Goal: Information Seeking & Learning: Find specific fact

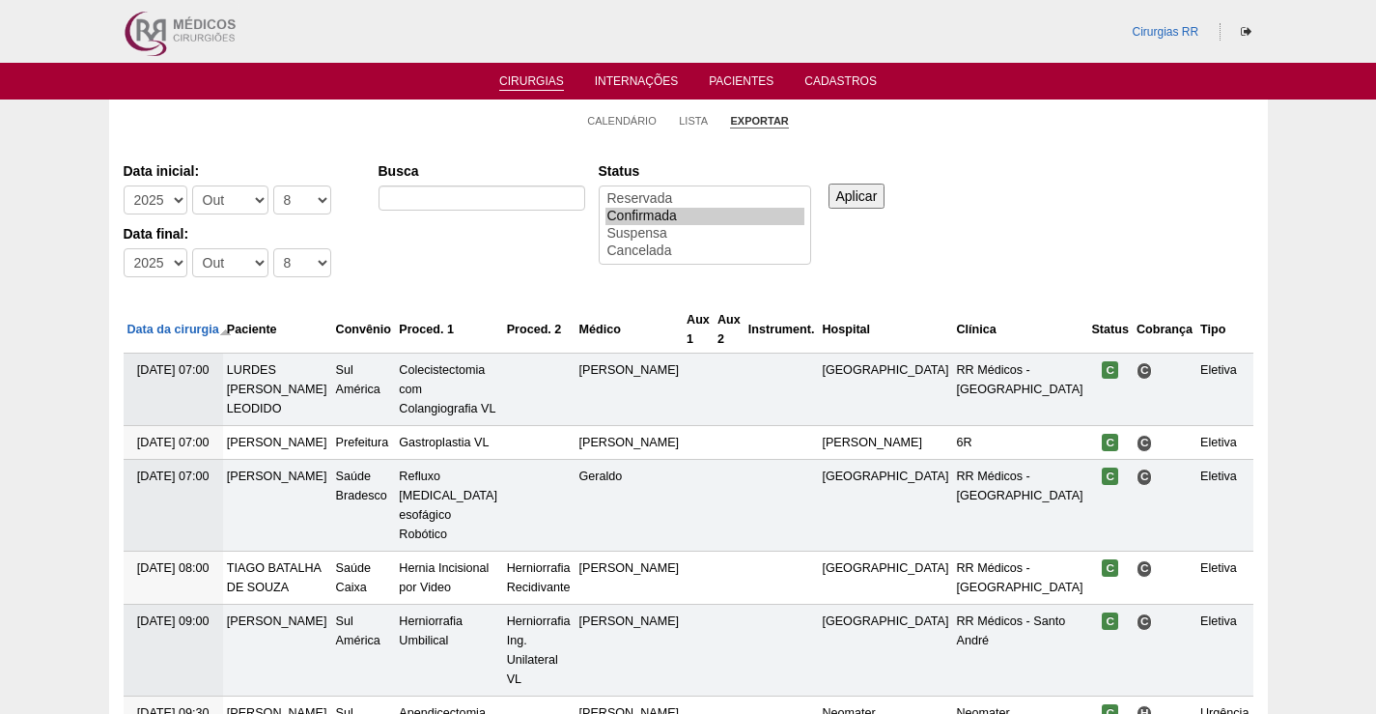
click at [524, 89] on link "Cirurgias" at bounding box center [531, 82] width 65 height 16
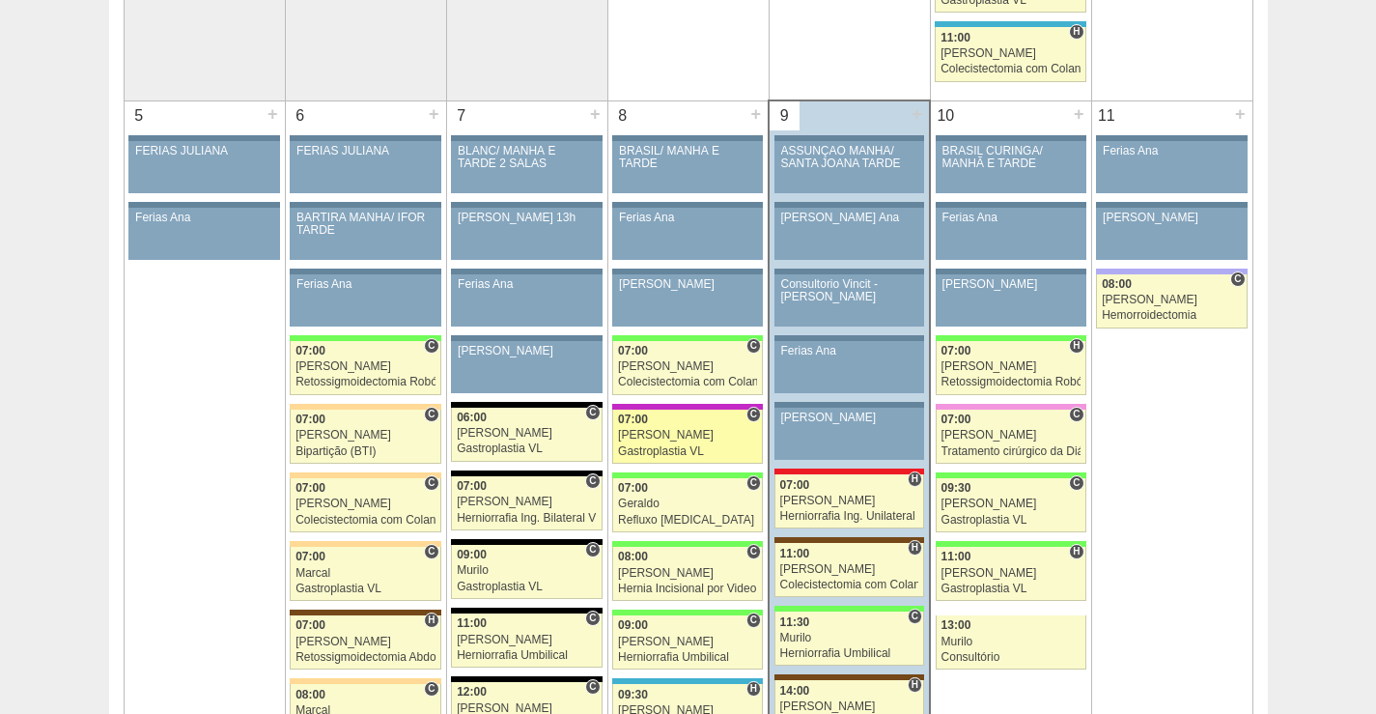
scroll to position [1062, 0]
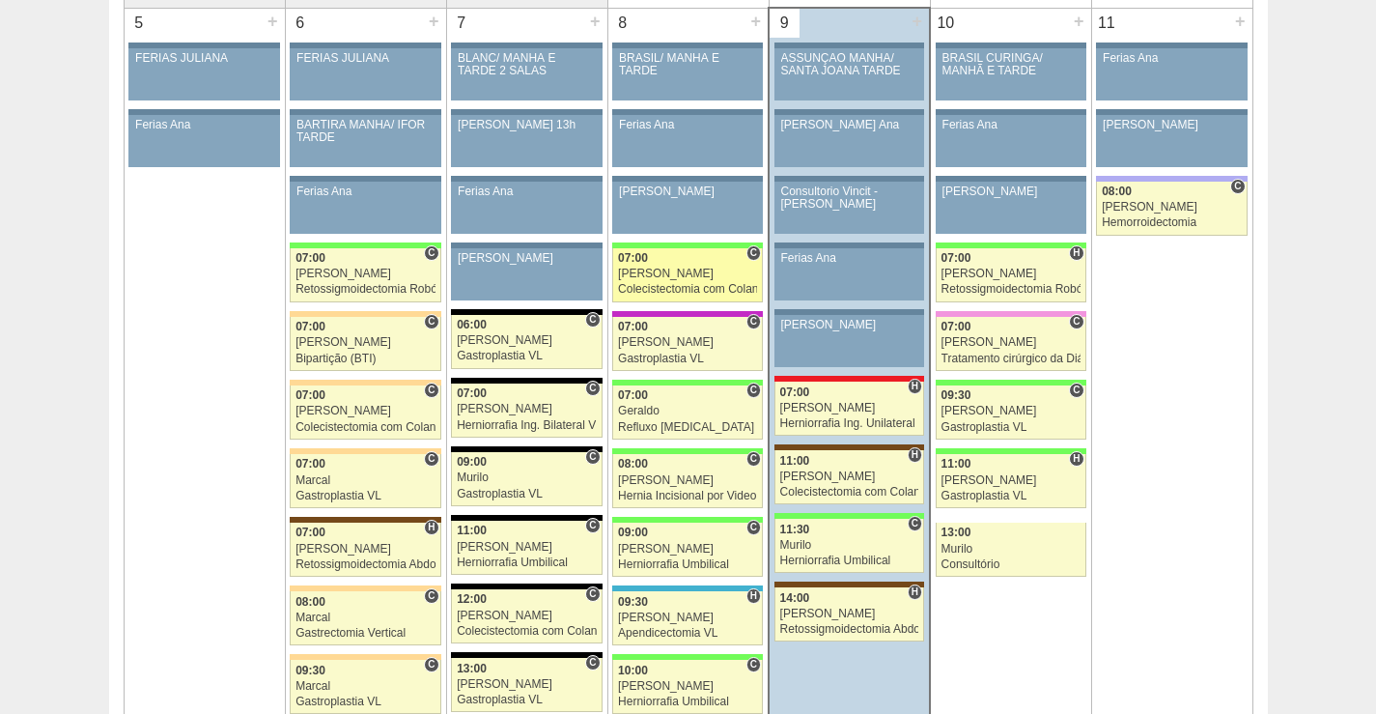
click at [696, 270] on div "[PERSON_NAME]" at bounding box center [687, 274] width 139 height 13
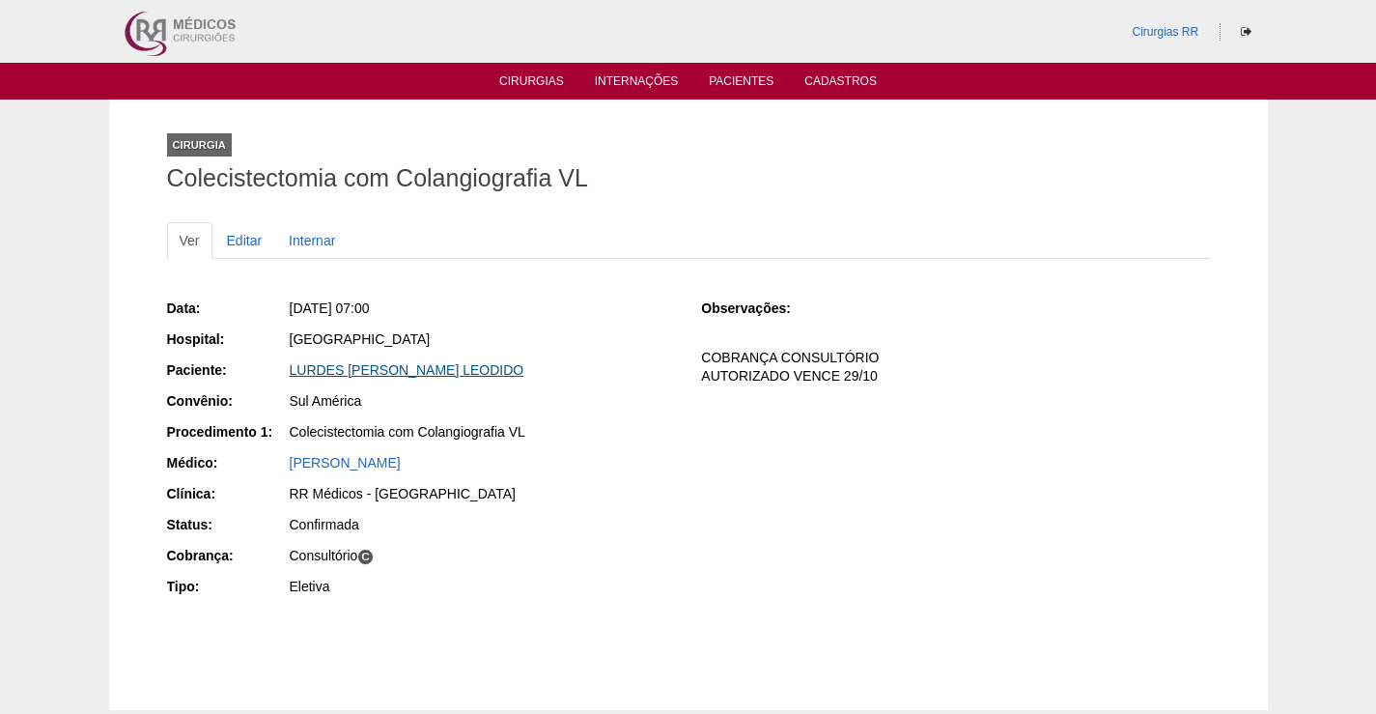
click at [436, 368] on link "LURDES [PERSON_NAME] LEODIDO" at bounding box center [407, 369] width 235 height 15
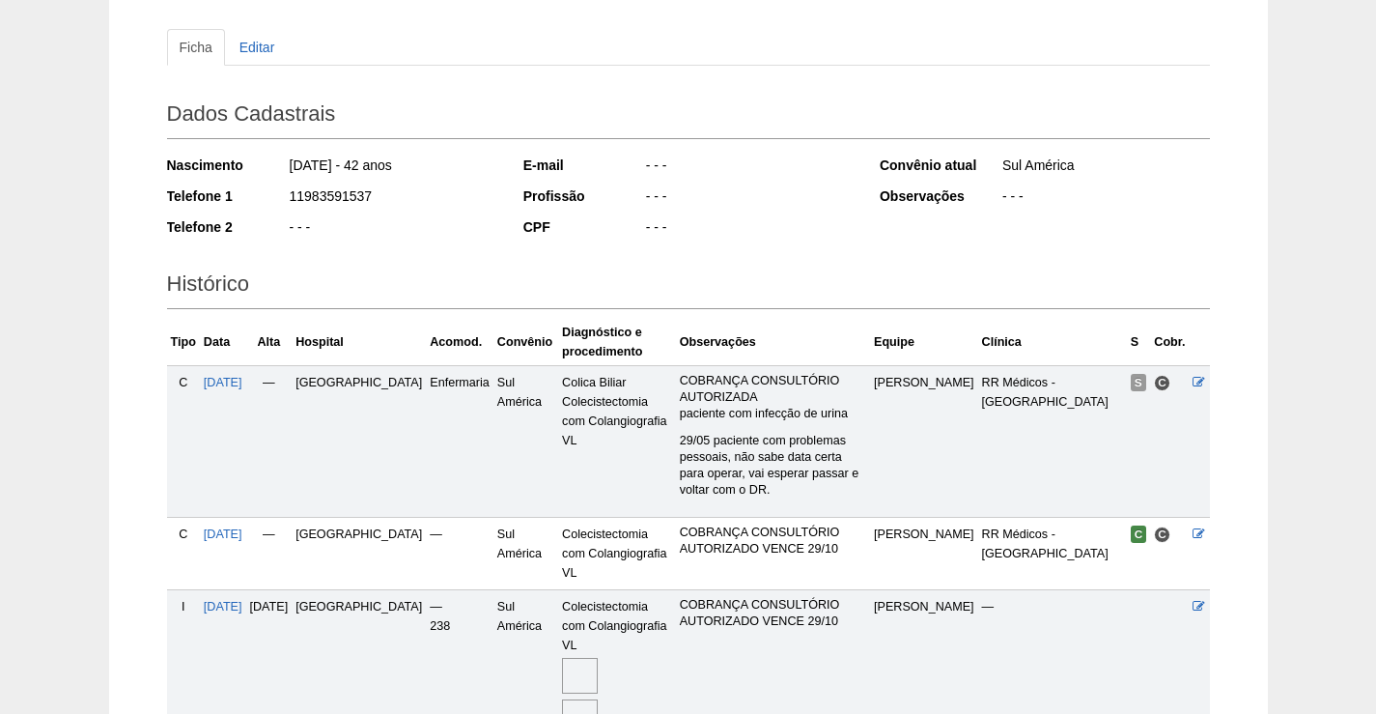
scroll to position [354, 0]
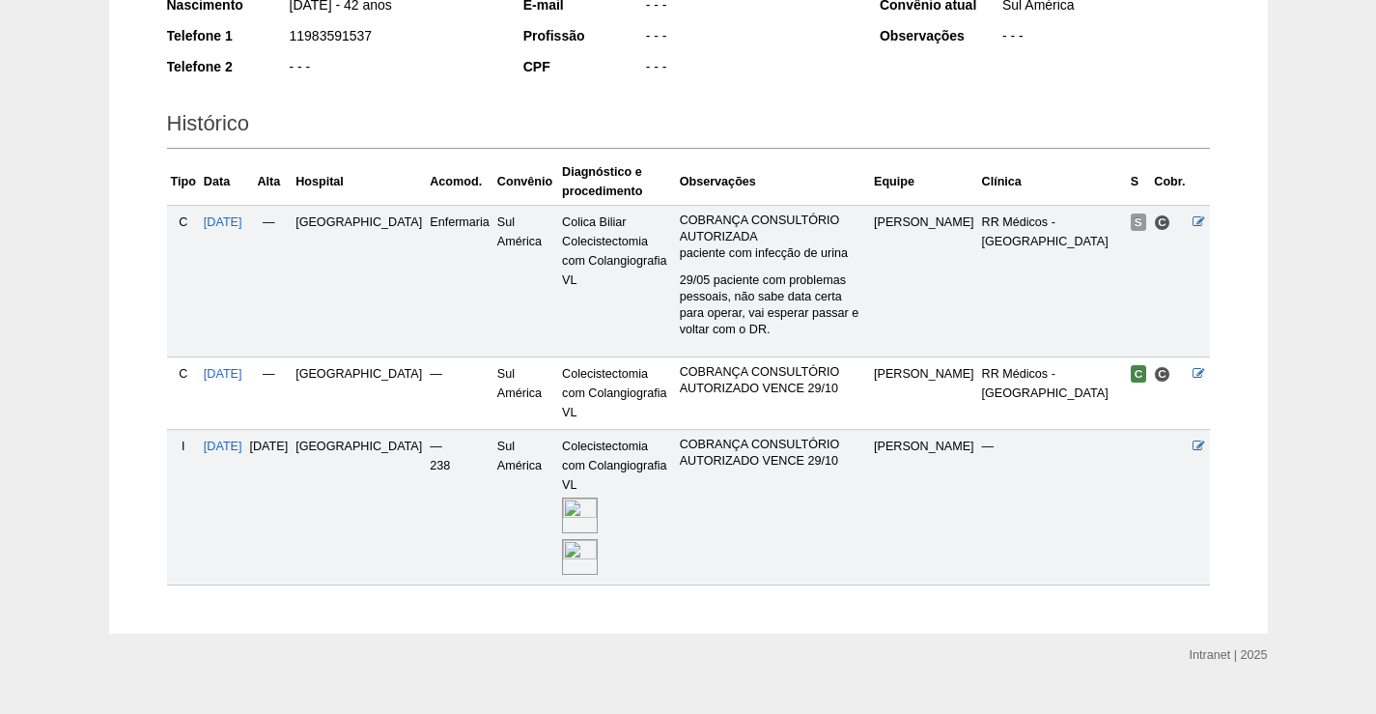
click at [562, 497] on img at bounding box center [580, 515] width 36 height 36
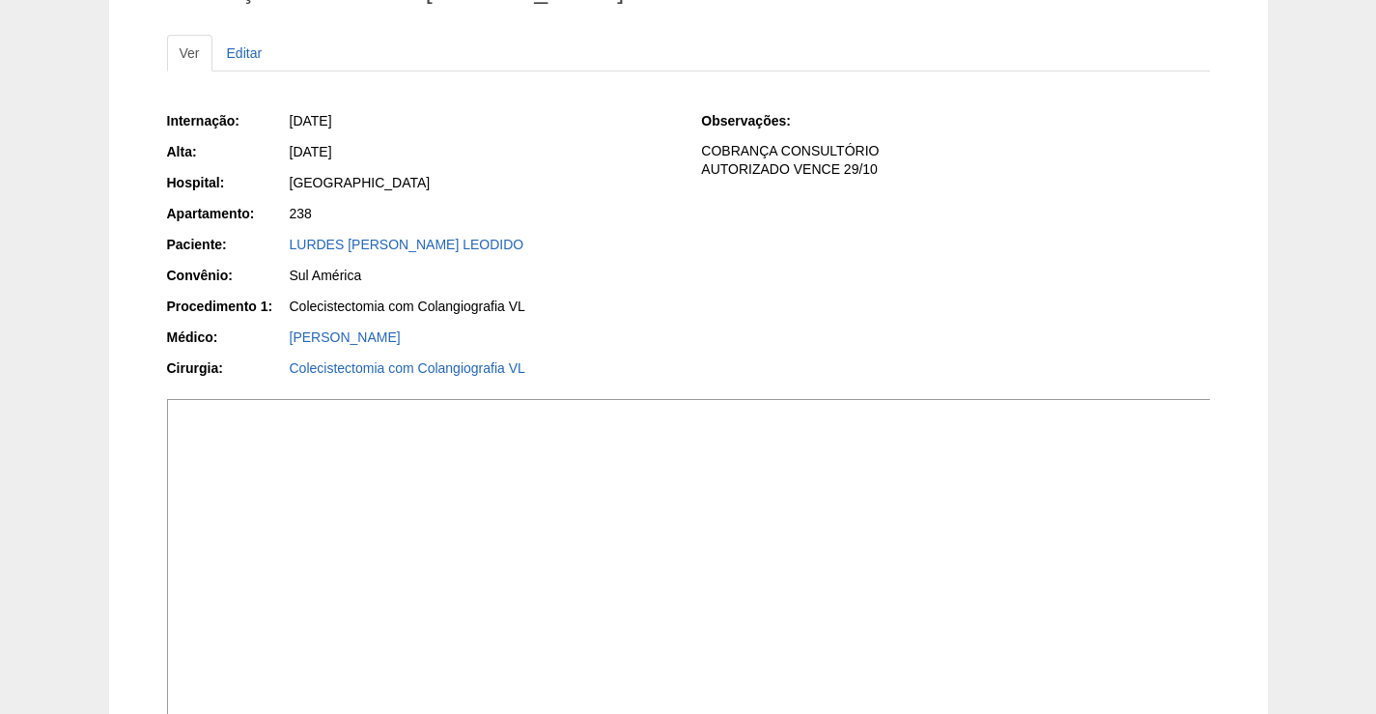
scroll to position [193, 0]
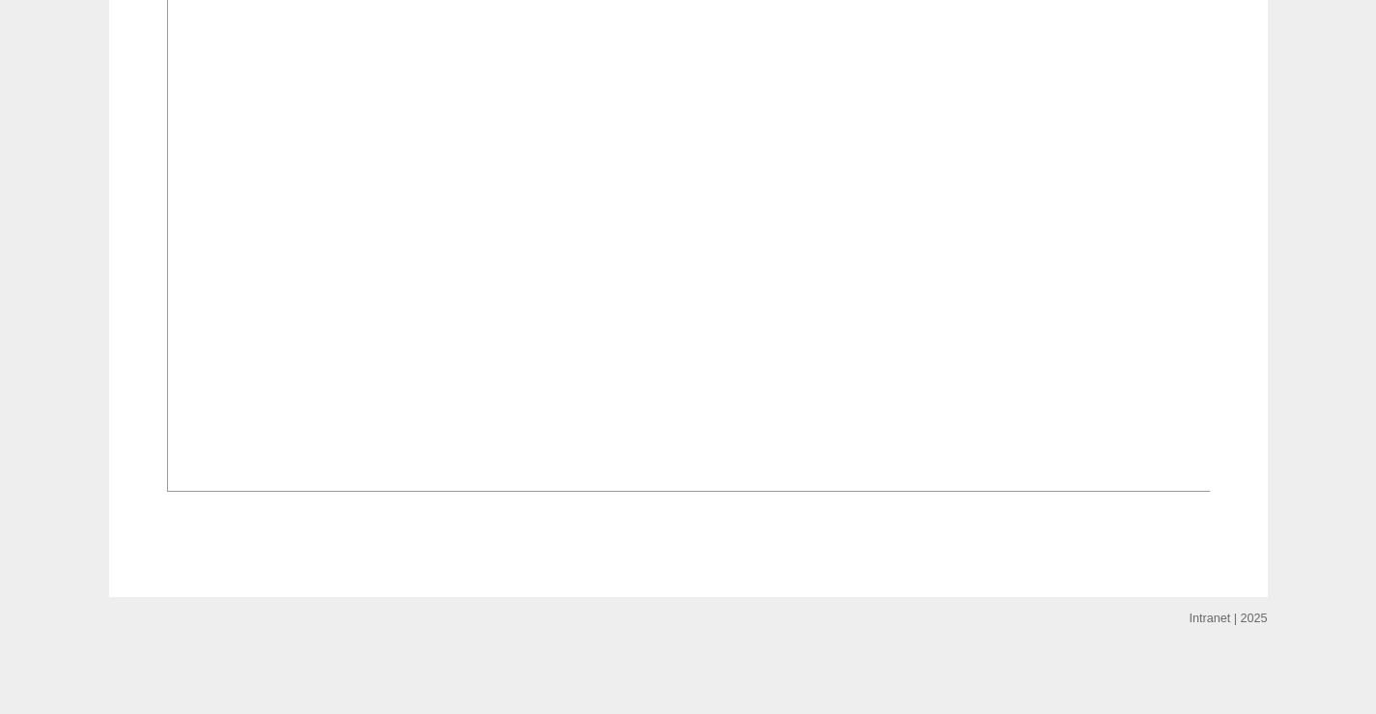
scroll to position [2028, 0]
click at [1052, 269] on img at bounding box center [689, 99] width 1045 height 784
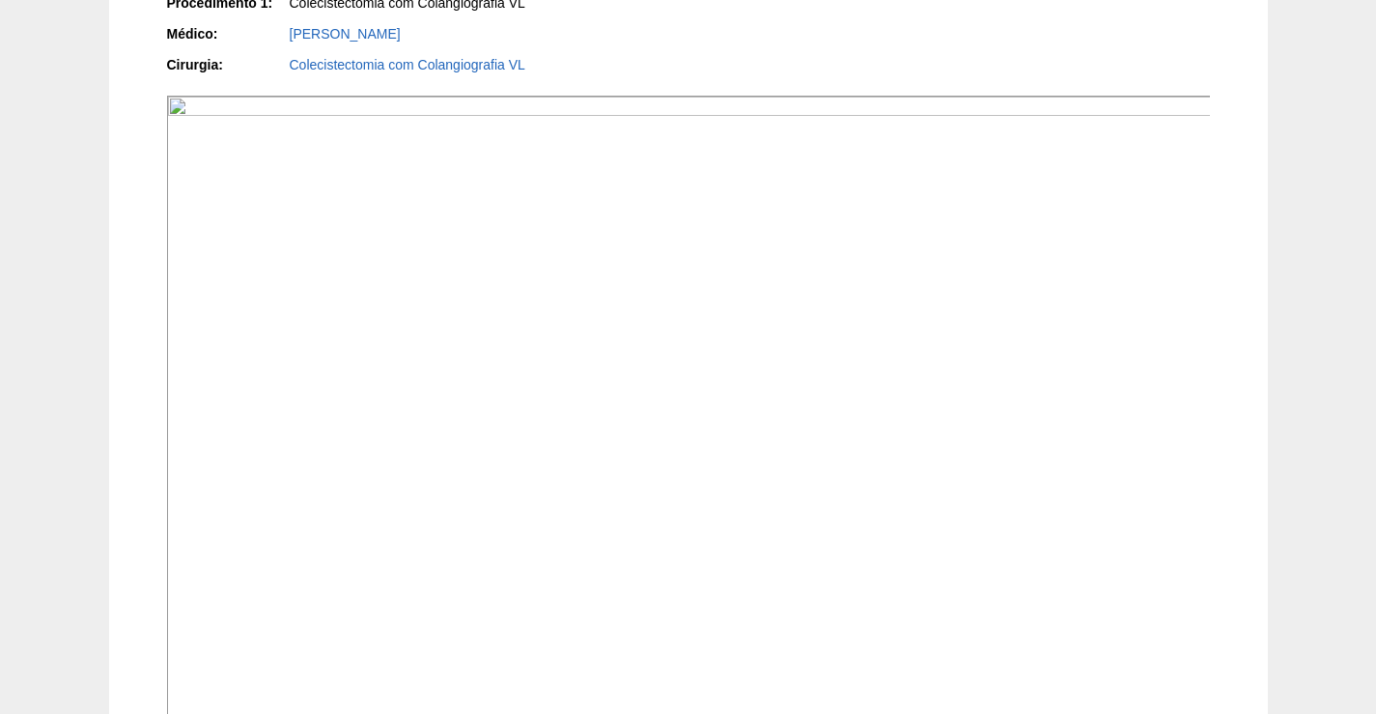
scroll to position [483, 0]
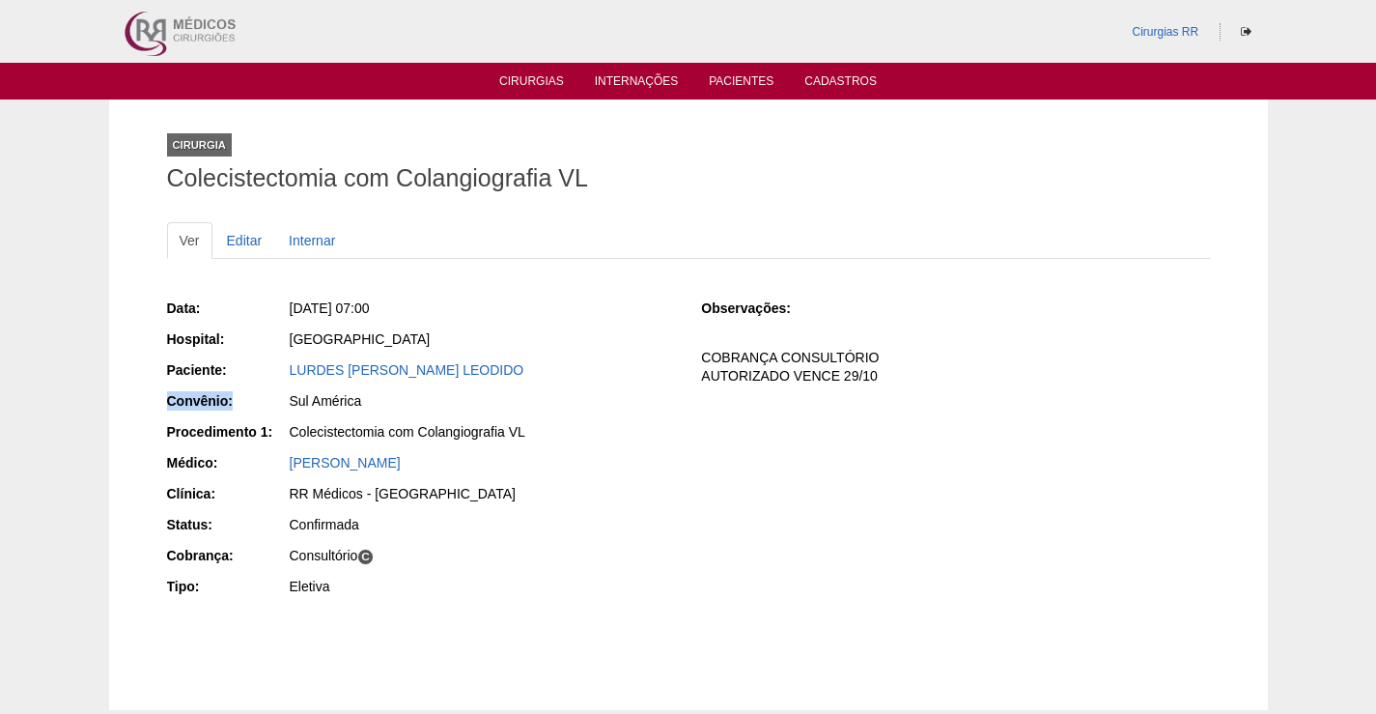
drag, startPoint x: 569, startPoint y: 358, endPoint x: 235, endPoint y: 399, distance: 336.6
click at [233, 399] on div "Data: [DATE] 07:00 Hospital: [GEOGRAPHIC_DATA] Paciente: LURDES [PERSON_NAME] L…" at bounding box center [421, 450] width 508 height 316
drag, startPoint x: 501, startPoint y: 308, endPoint x: 596, endPoint y: 331, distance: 97.5
click at [507, 308] on div "[DATE] 07:00" at bounding box center [482, 307] width 385 height 19
drag, startPoint x: 588, startPoint y: 370, endPoint x: 284, endPoint y: 383, distance: 304.6
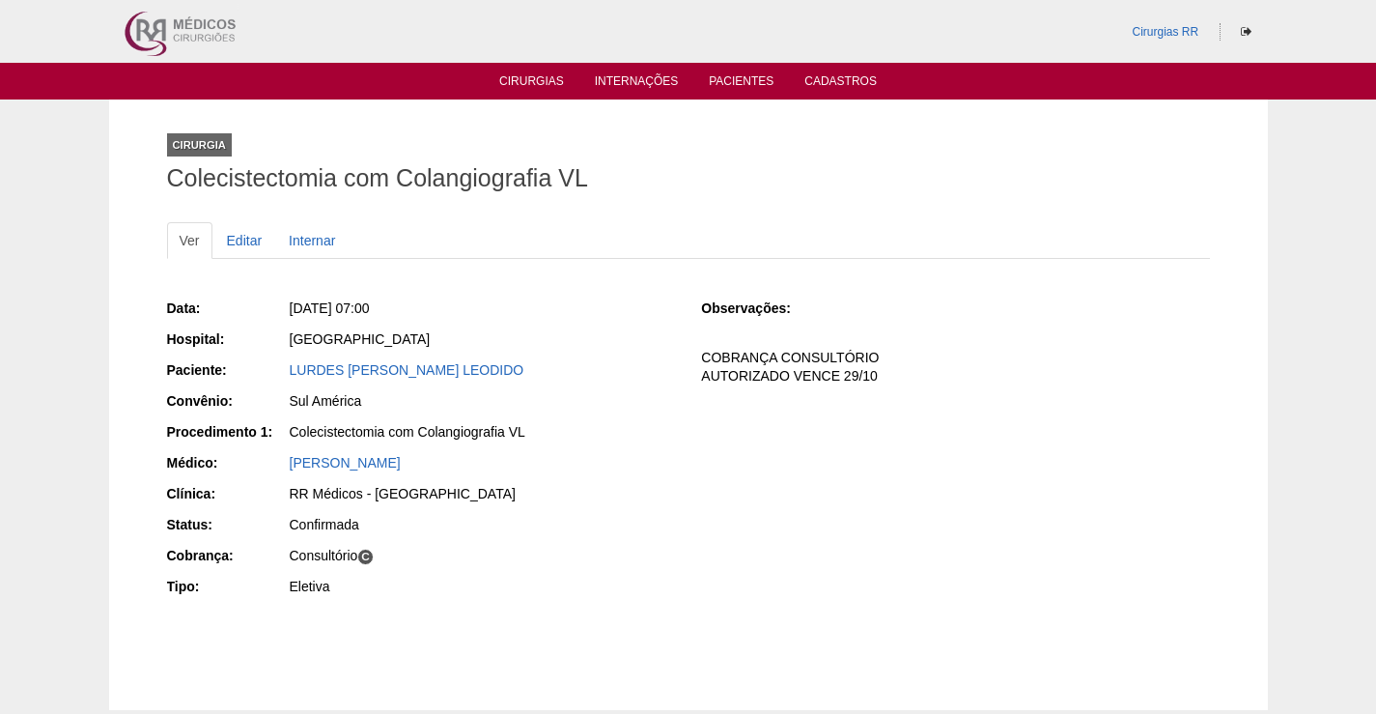
click at [281, 380] on div "Paciente: LURDES [PERSON_NAME] LEODIDO" at bounding box center [421, 372] width 508 height 24
copy link "LURDES [PERSON_NAME] LEODIDO"
